Goal: Information Seeking & Learning: Learn about a topic

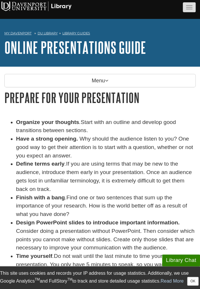
click at [193, 8] on button "button" at bounding box center [189, 7] width 13 height 10
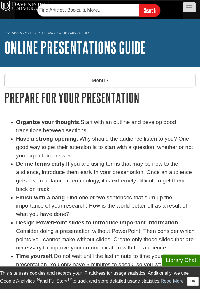
click at [187, 11] on button "button" at bounding box center [189, 7] width 13 height 10
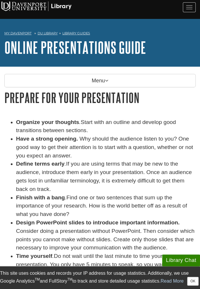
click at [2, 193] on div "Organize your thoughts . Start with an outline and develop good transitions bet…" at bounding box center [100, 241] width 200 height 246
click at [2, 217] on div "Organize your thoughts . Start with an outline and develop good transitions bet…" at bounding box center [100, 241] width 200 height 246
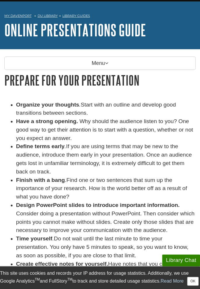
scroll to position [19, 0]
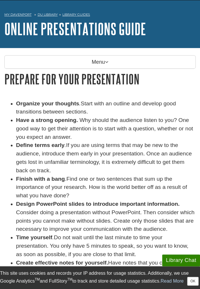
click at [169, 105] on li "Organize your thoughts . Start with an outline and develop good transitions bet…" at bounding box center [105, 108] width 179 height 17
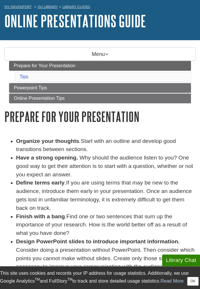
scroll to position [28, 0]
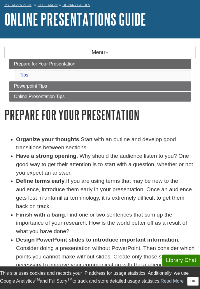
click at [165, 111] on h1 "Prepare for Your Presentation" at bounding box center [99, 114] width 191 height 15
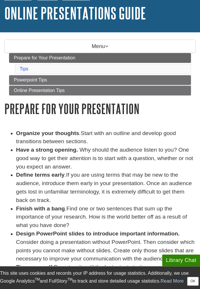
scroll to position [40, 0]
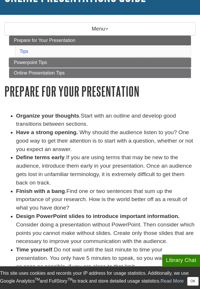
click at [91, 61] on link "Powerpoint Tips" at bounding box center [99, 63] width 181 height 10
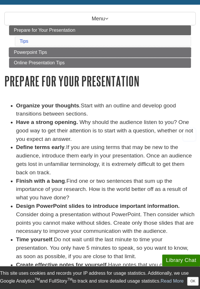
scroll to position [70, 0]
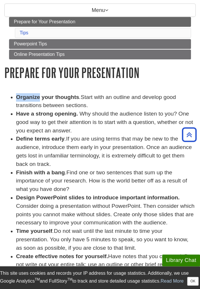
click at [124, 102] on li "Organize your thoughts . Start with an outline and develop good transitions bet…" at bounding box center [105, 101] width 179 height 17
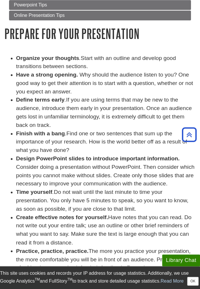
scroll to position [109, 0]
